Goal: Find specific page/section: Find specific page/section

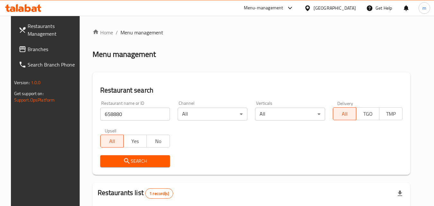
click at [28, 51] on span "Branches" at bounding box center [53, 49] width 51 height 8
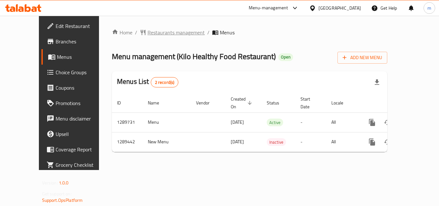
click at [161, 35] on span "Restaurants management" at bounding box center [176, 33] width 57 height 8
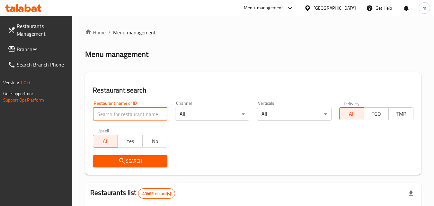
click at [133, 116] on input "search" at bounding box center [130, 114] width 74 height 13
paste input "697567"
type input "697567"
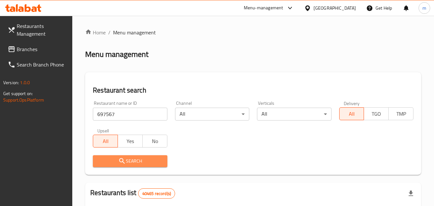
click at [134, 162] on span "Search" at bounding box center [130, 161] width 64 height 8
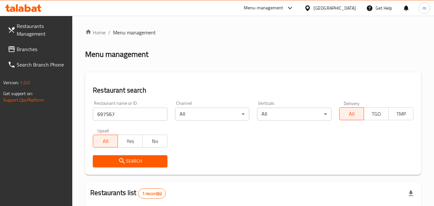
scroll to position [81, 0]
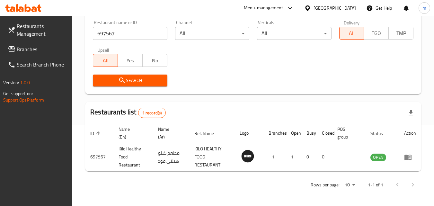
click at [310, 8] on icon at bounding box center [307, 7] width 5 height 5
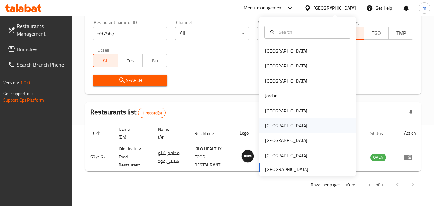
click at [277, 124] on div "Oman" at bounding box center [307, 125] width 96 height 15
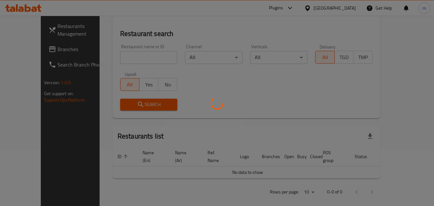
scroll to position [81, 0]
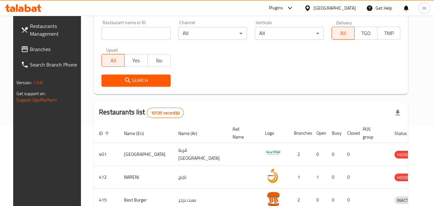
click at [30, 51] on span "Branches" at bounding box center [55, 49] width 51 height 8
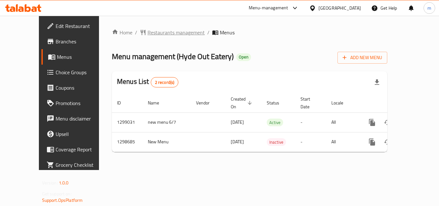
click at [167, 30] on span "Restaurants management" at bounding box center [176, 33] width 57 height 8
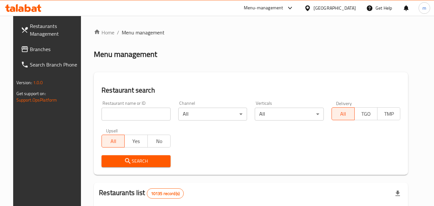
click at [146, 116] on input "search" at bounding box center [136, 114] width 69 height 13
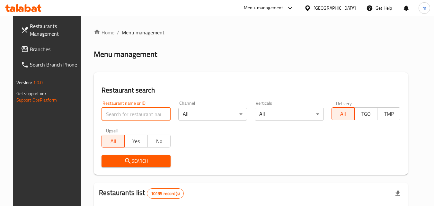
paste input "700910"
type input "700910"
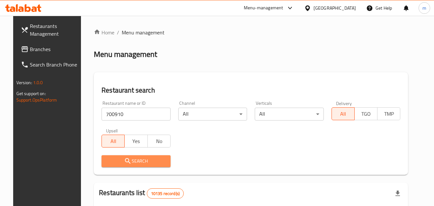
click at [147, 160] on span "Search" at bounding box center [136, 161] width 59 height 8
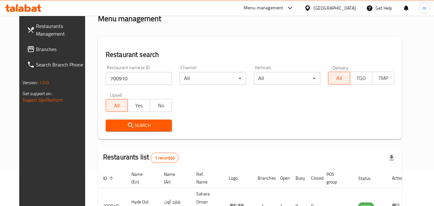
scroll to position [75, 0]
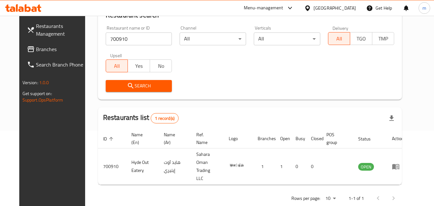
click at [310, 9] on icon at bounding box center [307, 7] width 5 height 5
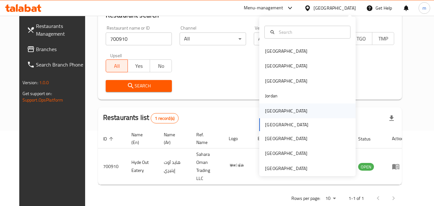
click at [267, 111] on div "Kuwait" at bounding box center [286, 110] width 42 height 7
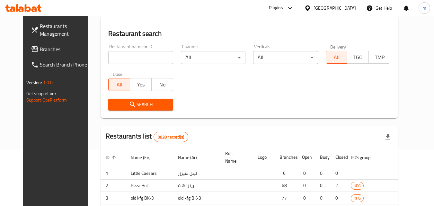
scroll to position [75, 0]
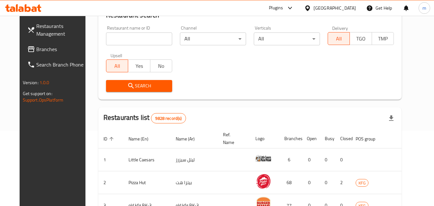
click at [36, 53] on span "Branches" at bounding box center [61, 49] width 51 height 8
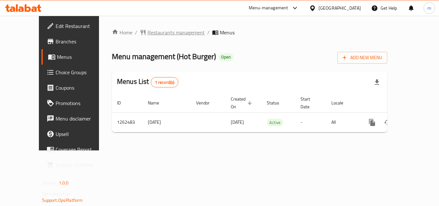
click at [166, 32] on span "Restaurants management" at bounding box center [176, 33] width 57 height 8
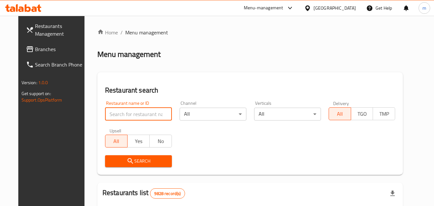
click at [144, 112] on input "search" at bounding box center [138, 114] width 67 height 13
paste input "685550"
type input "685550"
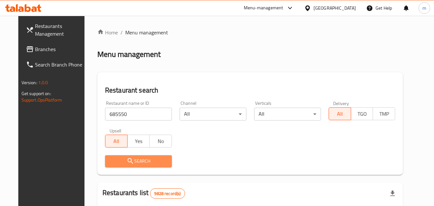
click at [144, 160] on span "Search" at bounding box center [138, 161] width 57 height 8
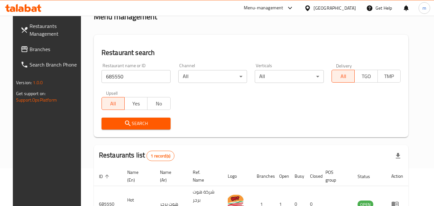
scroll to position [75, 0]
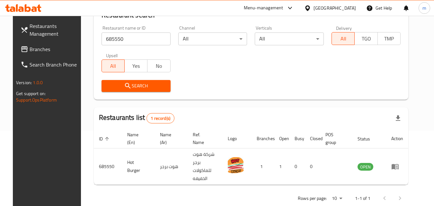
click at [311, 6] on icon at bounding box center [307, 8] width 7 height 7
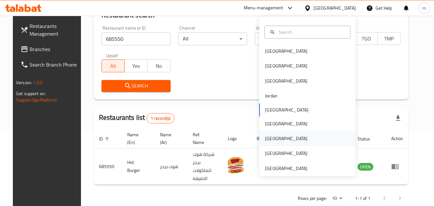
click at [273, 141] on div "[GEOGRAPHIC_DATA]" at bounding box center [286, 138] width 53 height 15
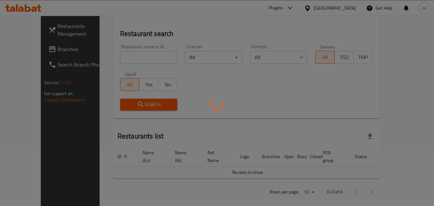
scroll to position [75, 0]
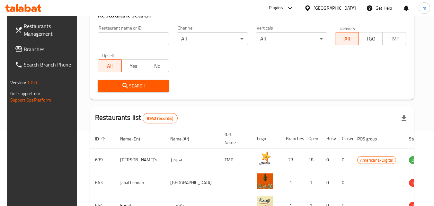
click at [27, 49] on span "Branches" at bounding box center [49, 49] width 51 height 8
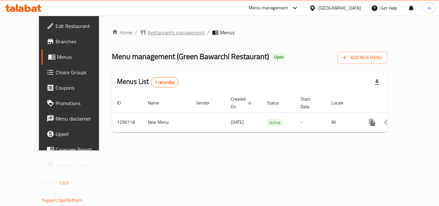
click at [165, 32] on span "Restaurants management" at bounding box center [176, 33] width 57 height 8
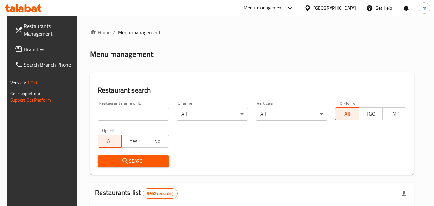
click at [125, 116] on div at bounding box center [217, 103] width 434 height 206
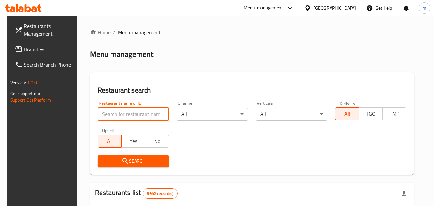
click at [125, 116] on input "search" at bounding box center [133, 114] width 71 height 13
paste input "698354/"
type input "698354"
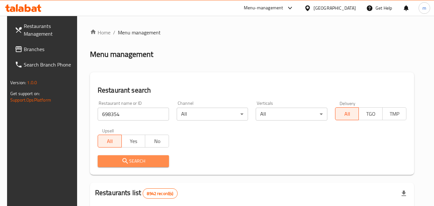
click at [143, 161] on span "Search" at bounding box center [133, 161] width 61 height 8
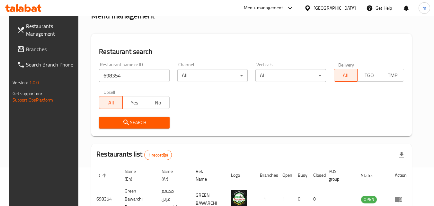
scroll to position [75, 0]
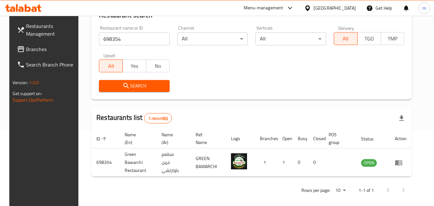
click at [311, 7] on icon at bounding box center [307, 8] width 7 height 7
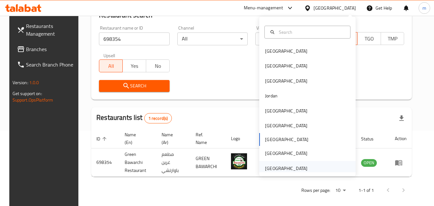
click at [291, 169] on div "[GEOGRAPHIC_DATA]" at bounding box center [286, 168] width 42 height 7
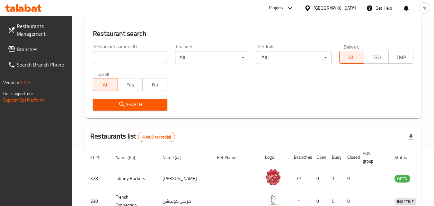
scroll to position [75, 0]
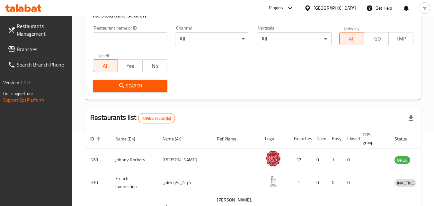
click at [34, 46] on span "Branches" at bounding box center [42, 49] width 51 height 8
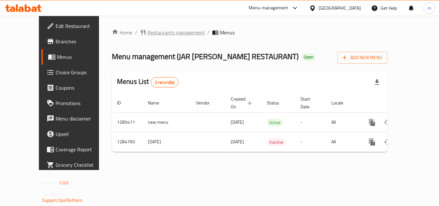
click at [148, 33] on span "Restaurants management" at bounding box center [176, 33] width 57 height 8
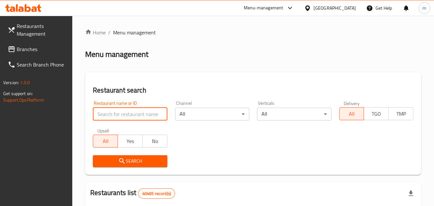
click at [134, 114] on input "search" at bounding box center [130, 114] width 74 height 13
paste input "695789"
type input "695789"
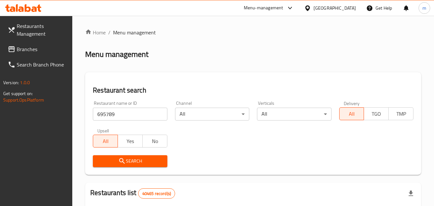
click at [131, 163] on span "Search" at bounding box center [130, 161] width 64 height 8
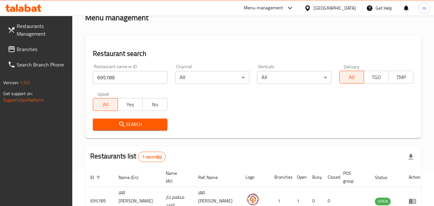
scroll to position [75, 0]
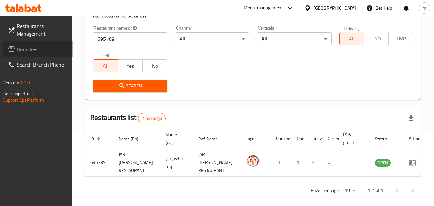
click at [18, 50] on span "Branches" at bounding box center [42, 49] width 51 height 8
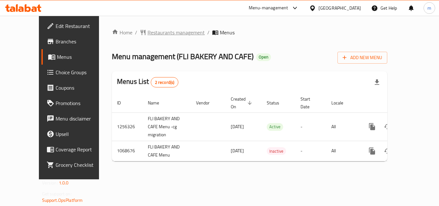
click at [153, 31] on span "Restaurants management" at bounding box center [176, 33] width 57 height 8
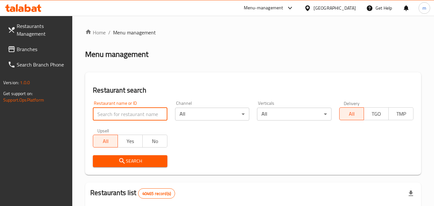
click at [141, 113] on input "search" at bounding box center [130, 114] width 74 height 13
paste input "663592"
type input "663592"
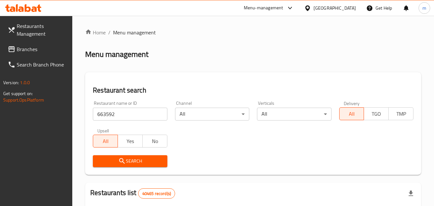
click at [140, 161] on span "Search" at bounding box center [130, 161] width 64 height 8
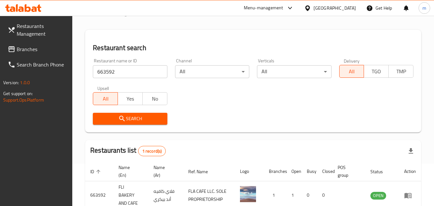
scroll to position [75, 0]
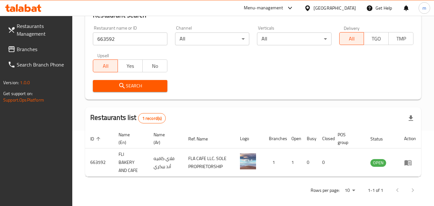
click at [309, 7] on icon at bounding box center [307, 8] width 7 height 7
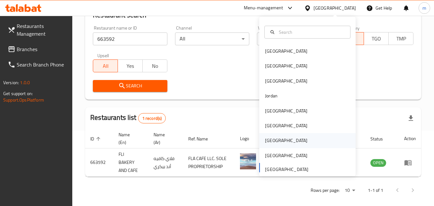
click at [269, 138] on div "[GEOGRAPHIC_DATA]" at bounding box center [286, 140] width 42 height 7
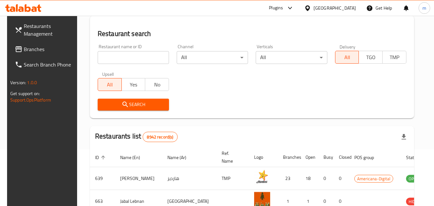
scroll to position [75, 0]
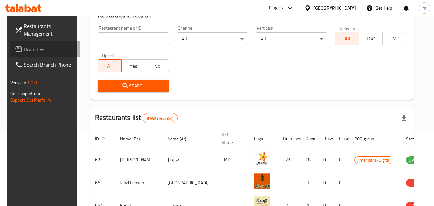
click at [24, 49] on span "Branches" at bounding box center [49, 49] width 51 height 8
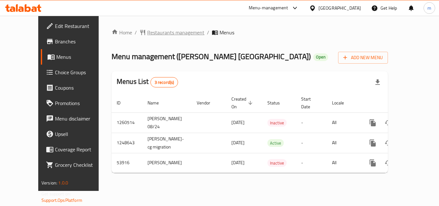
click at [153, 35] on span "Restaurants management" at bounding box center [175, 33] width 57 height 8
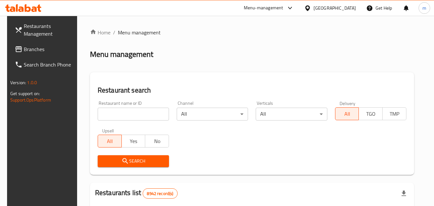
click at [107, 114] on input "search" at bounding box center [133, 114] width 71 height 13
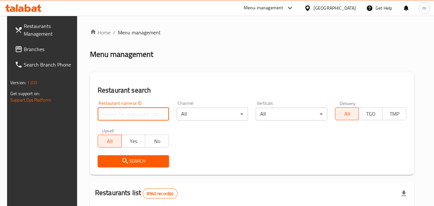
paste input "26675"
type input "26675"
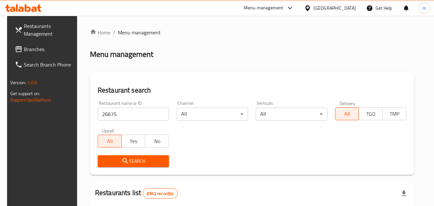
click at [117, 162] on span "Search" at bounding box center [133, 161] width 61 height 8
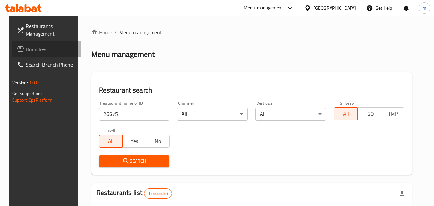
click at [26, 49] on span "Branches" at bounding box center [51, 49] width 51 height 8
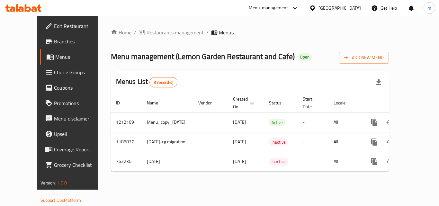
click at [169, 32] on span "Restaurants management" at bounding box center [175, 33] width 57 height 8
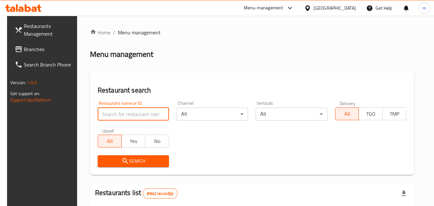
click at [122, 117] on input "search" at bounding box center [133, 114] width 71 height 13
paste input "650282"
type input "650282"
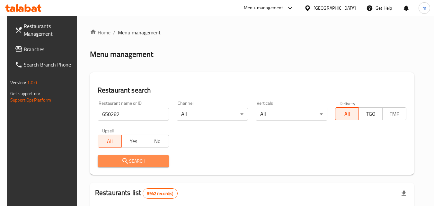
click at [117, 164] on span "Search" at bounding box center [133, 161] width 61 height 8
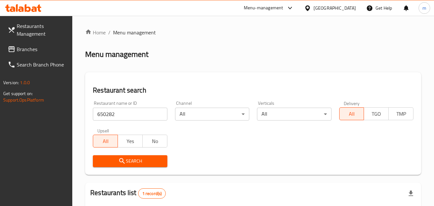
scroll to position [89, 0]
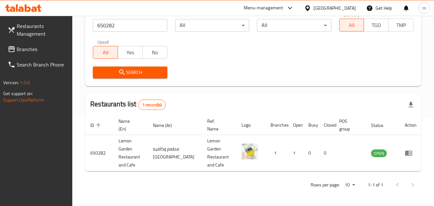
click at [311, 7] on icon at bounding box center [307, 8] width 7 height 7
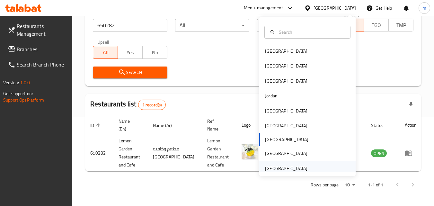
click at [285, 169] on div "[GEOGRAPHIC_DATA]" at bounding box center [286, 168] width 42 height 7
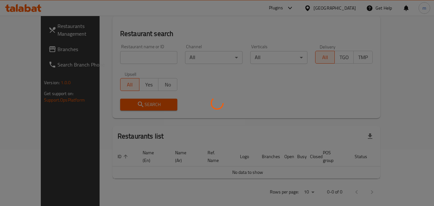
scroll to position [89, 0]
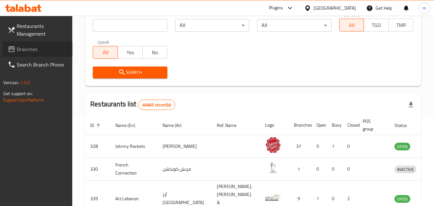
click at [27, 50] on span "Branches" at bounding box center [42, 49] width 51 height 8
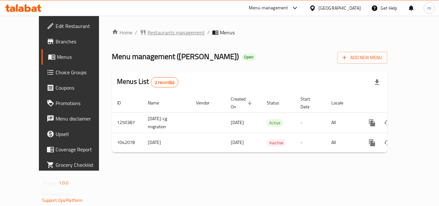
click at [161, 29] on span "Restaurants management" at bounding box center [176, 33] width 57 height 8
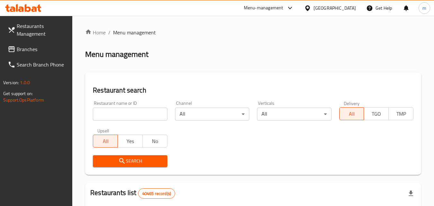
click at [127, 116] on input "search" at bounding box center [130, 114] width 74 height 13
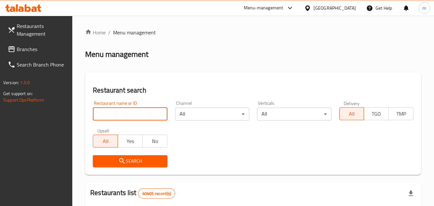
paste input "662162"
type input "662162"
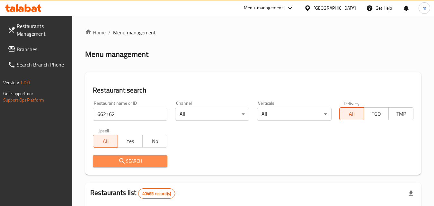
click at [121, 162] on icon "submit" at bounding box center [121, 160] width 5 height 5
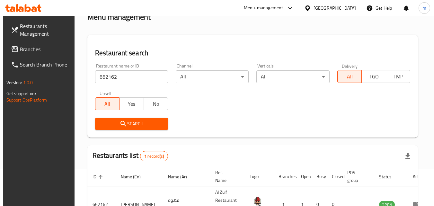
scroll to position [81, 0]
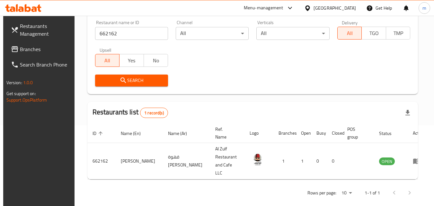
click at [310, 8] on icon at bounding box center [307, 7] width 5 height 5
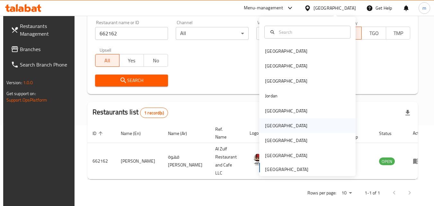
click at [265, 127] on div "[GEOGRAPHIC_DATA]" at bounding box center [286, 125] width 42 height 7
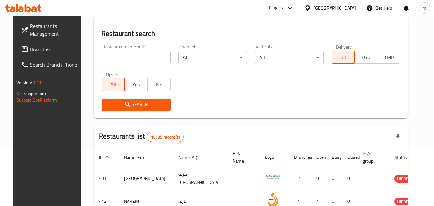
scroll to position [81, 0]
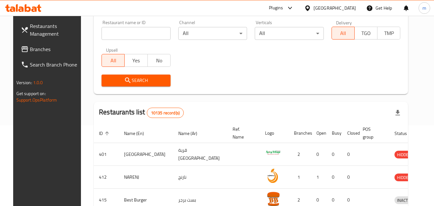
click at [40, 51] on span "Branches" at bounding box center [55, 49] width 51 height 8
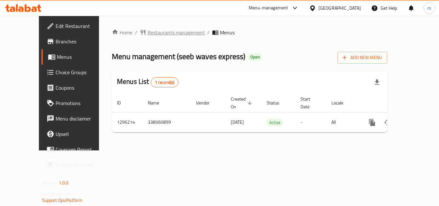
click at [170, 31] on span "Restaurants management" at bounding box center [176, 33] width 57 height 8
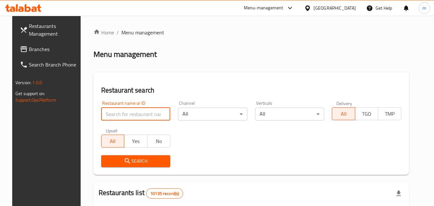
click at [135, 112] on input "search" at bounding box center [135, 114] width 69 height 13
paste input "699940"
type input "699940"
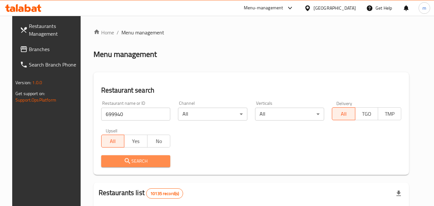
click at [125, 161] on icon "submit" at bounding box center [128, 161] width 8 height 8
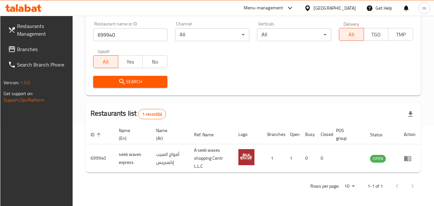
scroll to position [81, 0]
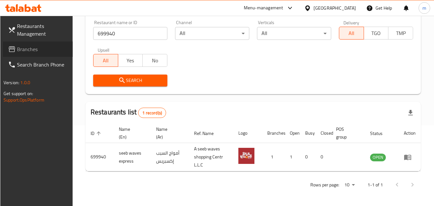
click at [28, 49] on span "Branches" at bounding box center [42, 49] width 51 height 8
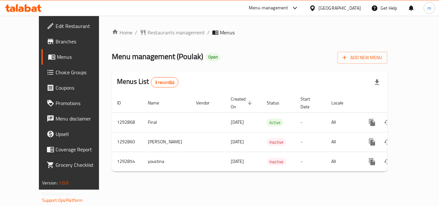
click at [153, 38] on div "Home / Restaurants management / Menus Menu management ( Poulak ) Open Add New M…" at bounding box center [250, 103] width 276 height 148
click at [154, 33] on span "Restaurants management" at bounding box center [176, 33] width 57 height 8
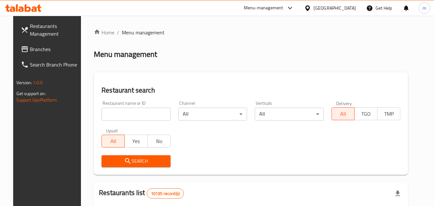
click at [144, 117] on input "search" at bounding box center [136, 114] width 69 height 13
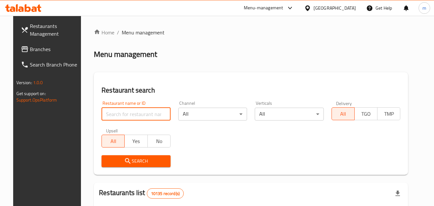
paste input "699277"
type input "699277"
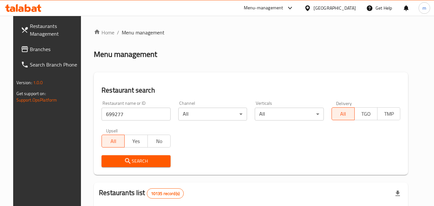
click at [130, 160] on span "Search" at bounding box center [136, 161] width 59 height 8
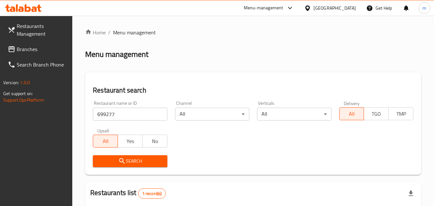
scroll to position [81, 0]
